Goal: Task Accomplishment & Management: Use online tool/utility

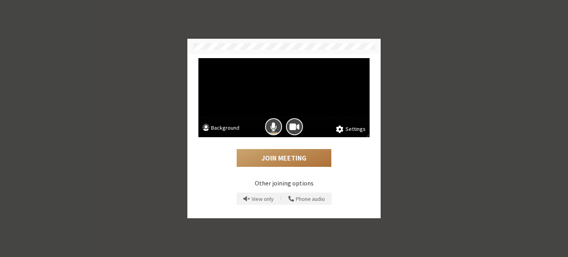
click at [249, 154] on button "Join Meeting" at bounding box center [284, 158] width 95 height 18
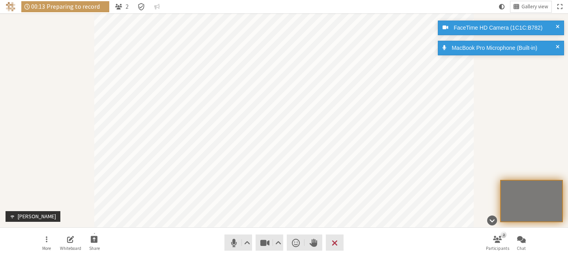
click at [556, 27] on span at bounding box center [558, 28] width 4 height 8
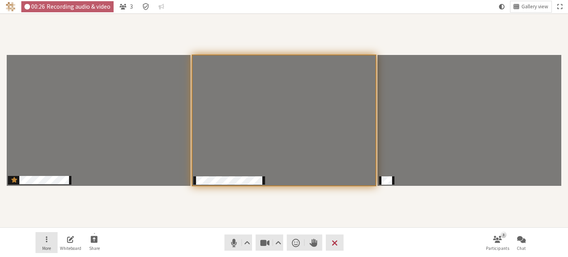
click at [48, 244] on button "More" at bounding box center [47, 242] width 22 height 21
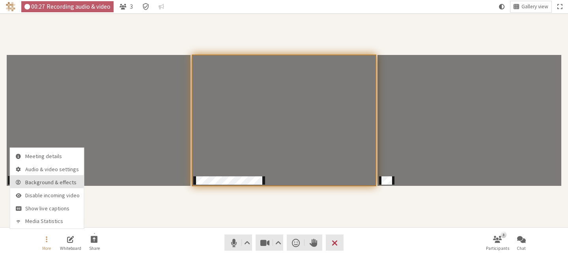
click at [47, 179] on span "Background & effects" at bounding box center [52, 182] width 54 height 6
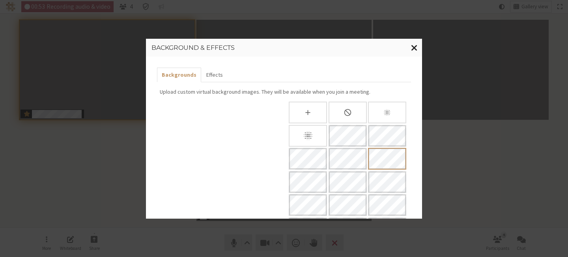
click at [413, 46] on span "Close modal" at bounding box center [414, 47] width 7 height 10
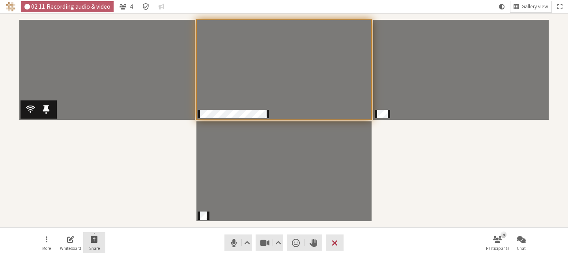
click at [96, 242] on span "Start sharing" at bounding box center [94, 238] width 7 height 9
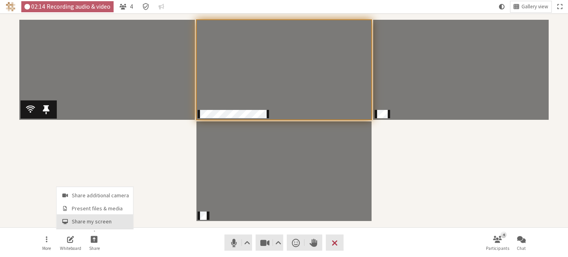
click at [99, 219] on span "Share my screen" at bounding box center [100, 221] width 57 height 6
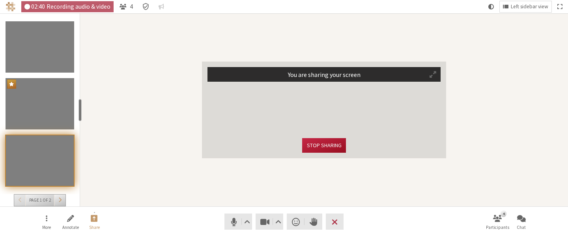
click at [330, 147] on button "Stop sharing" at bounding box center [323, 145] width 43 height 15
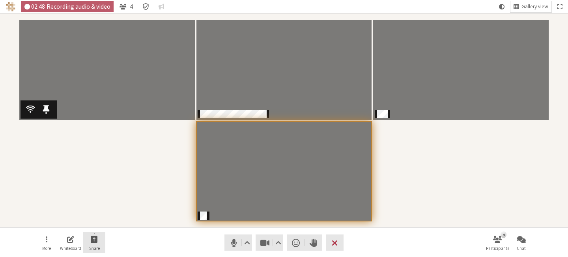
click at [94, 245] on span "Share" at bounding box center [94, 247] width 11 height 5
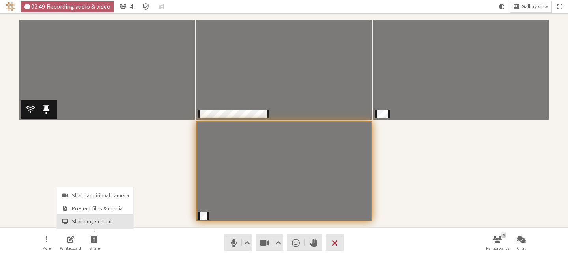
click at [96, 221] on span "Share my screen" at bounding box center [100, 221] width 57 height 6
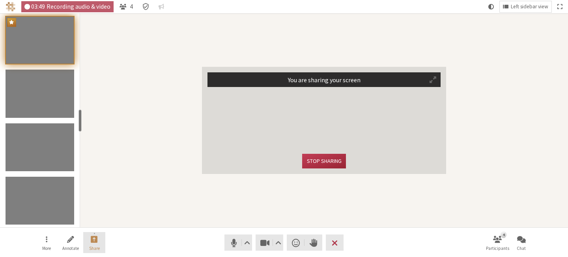
click at [92, 241] on span "Stop sharing screen" at bounding box center [94, 238] width 7 height 9
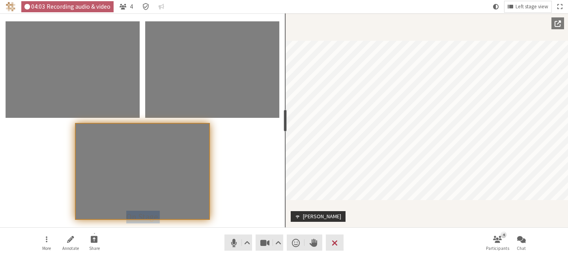
click at [358, 130] on section "Noam David Tomczak On Stage resize" at bounding box center [426, 120] width 283 height 214
click at [96, 242] on span "Start sharing" at bounding box center [94, 238] width 7 height 9
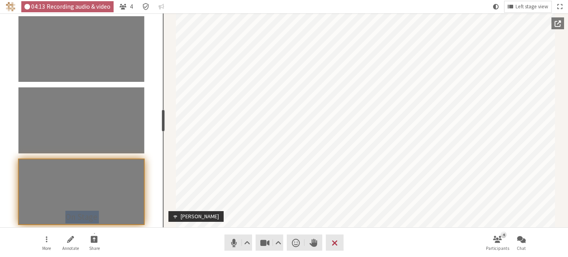
click at [161, 122] on div "resize" at bounding box center [162, 120] width 3 height 22
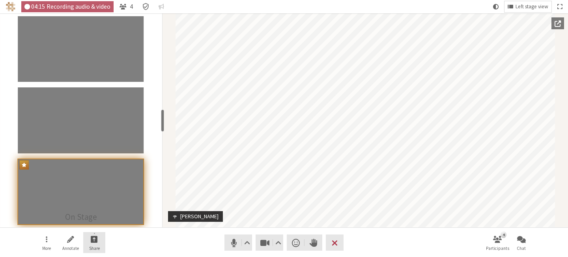
click at [96, 241] on span "Start sharing" at bounding box center [94, 238] width 7 height 9
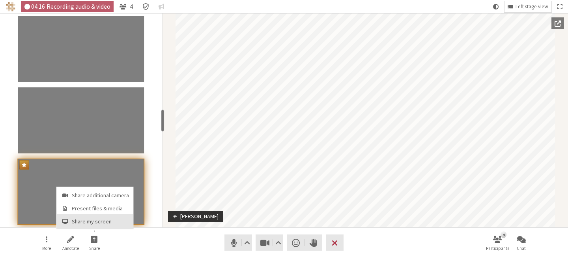
click at [104, 221] on span "Share my screen" at bounding box center [100, 221] width 57 height 6
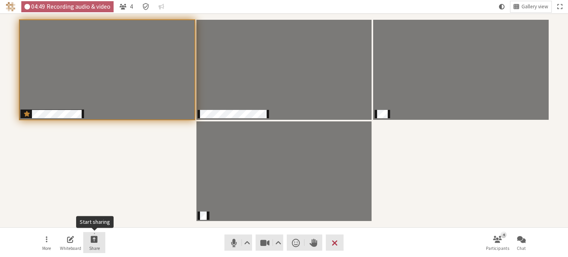
click at [95, 243] on span "Start sharing" at bounding box center [94, 238] width 7 height 9
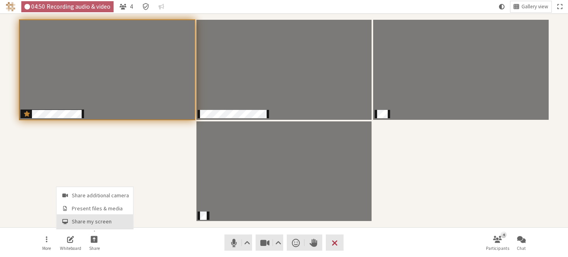
click at [95, 217] on button "Share my screen" at bounding box center [95, 221] width 77 height 14
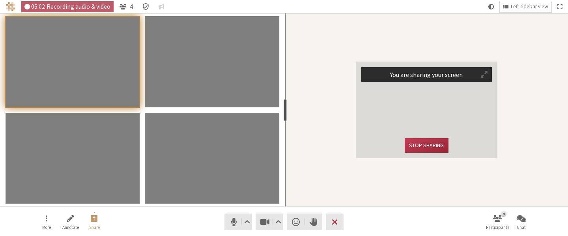
drag, startPoint x: 163, startPoint y: 105, endPoint x: 374, endPoint y: 99, distance: 210.4
click at [374, 99] on section "You are sharing your screen Stop sharing resize" at bounding box center [426, 109] width 283 height 193
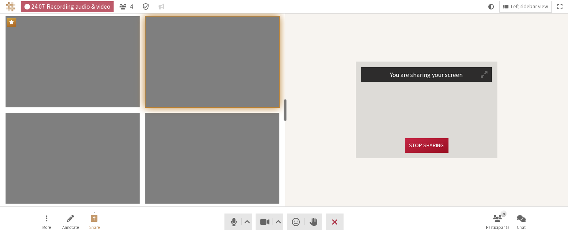
click at [409, 145] on button "Stop sharing" at bounding box center [426, 145] width 43 height 15
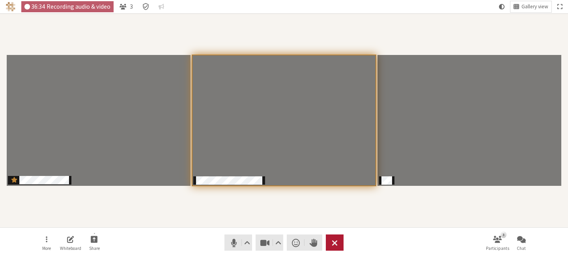
click at [336, 241] on span "Leave meeting" at bounding box center [335, 242] width 6 height 11
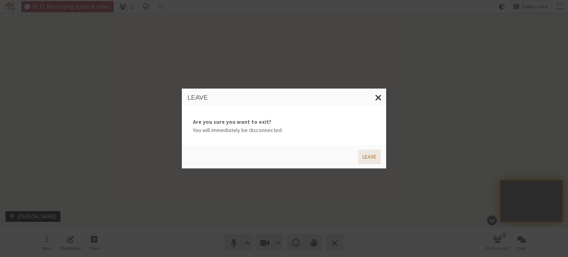
click at [377, 159] on button "Leave" at bounding box center [369, 156] width 22 height 15
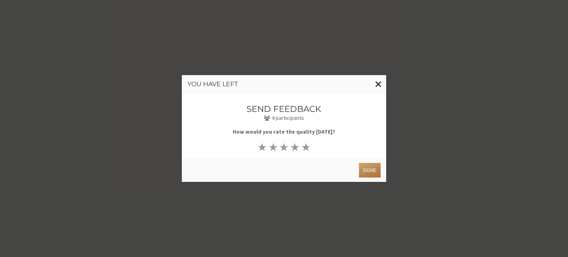
click at [372, 169] on button "Done" at bounding box center [370, 170] width 22 height 15
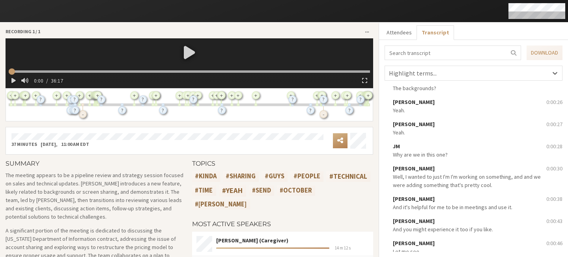
scroll to position [416, 0]
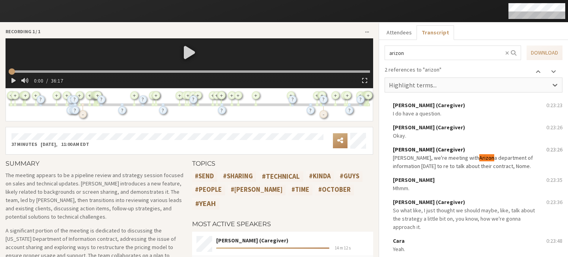
scroll to position [13978, 0]
click at [539, 58] on link "Download" at bounding box center [545, 52] width 36 height 15
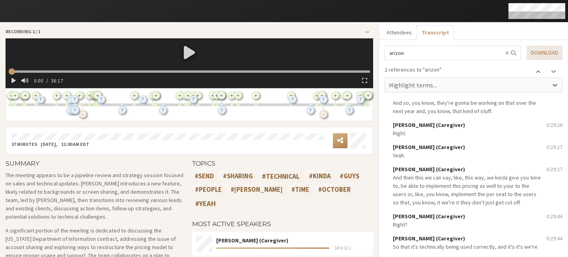
scroll to position [16387, 0]
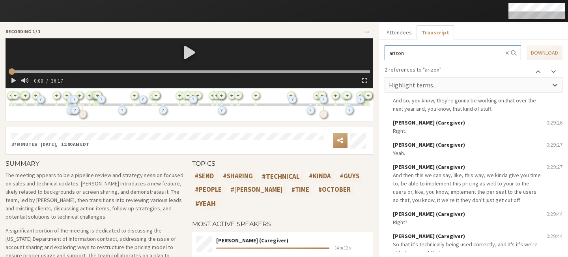
click at [422, 49] on input "arizon" at bounding box center [453, 52] width 137 height 15
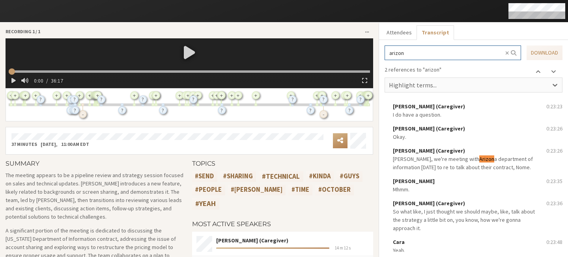
scroll to position [13974, 0]
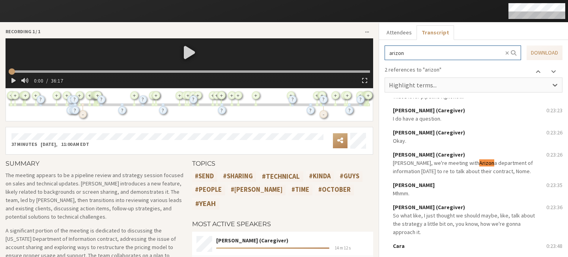
drag, startPoint x: 409, startPoint y: 54, endPoint x: 355, endPoint y: 54, distance: 54.1
click at [355, 54] on div "Recording [DATE] 0:00 / 36:17 [PERSON_NAME] (Caregiver): It looks so good. + [P…" at bounding box center [284, 183] width 568 height 323
type input "call center"
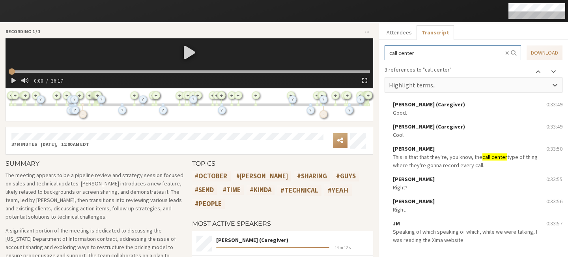
scroll to position [18486, 0]
